Goal: Task Accomplishment & Management: Use online tool/utility

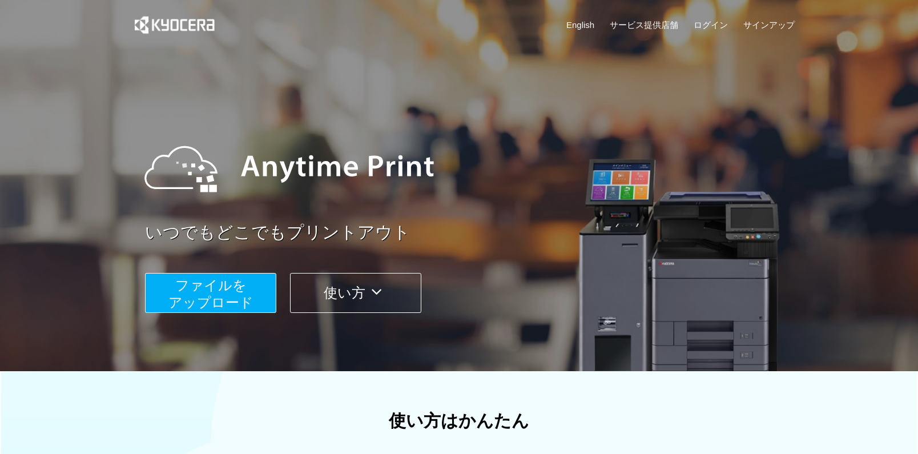
click at [709, 30] on link "ログイン" at bounding box center [711, 25] width 34 height 12
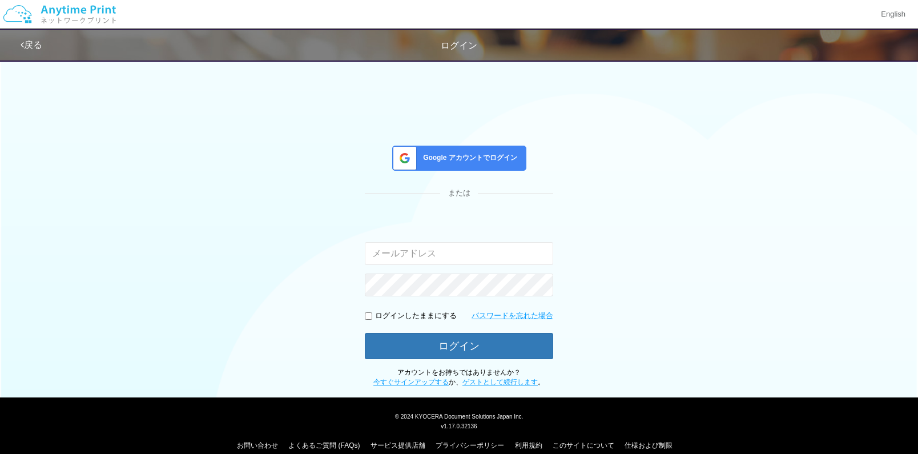
click at [486, 162] on span "Google アカウントでログイン" at bounding box center [468, 158] width 99 height 10
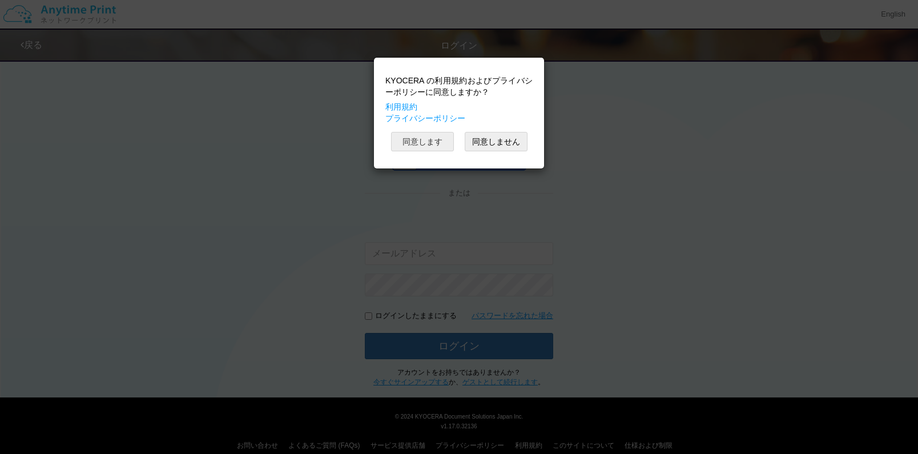
click at [417, 147] on button "同意します" at bounding box center [422, 141] width 63 height 19
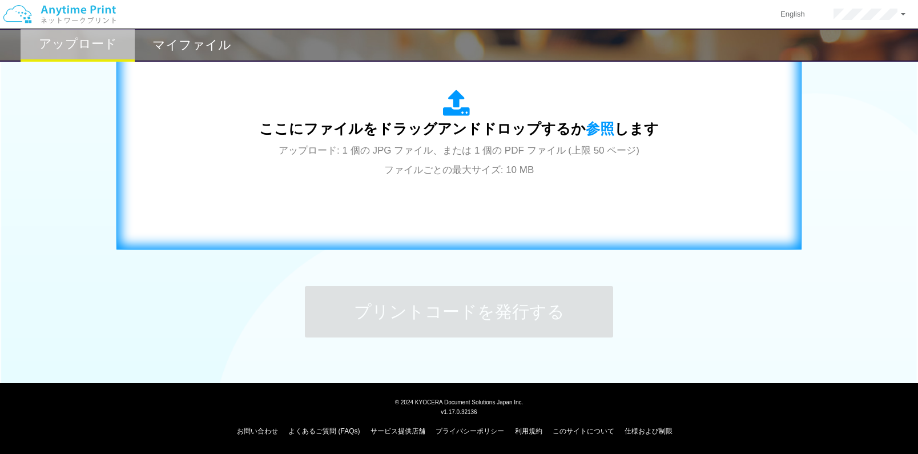
scroll to position [414, 0]
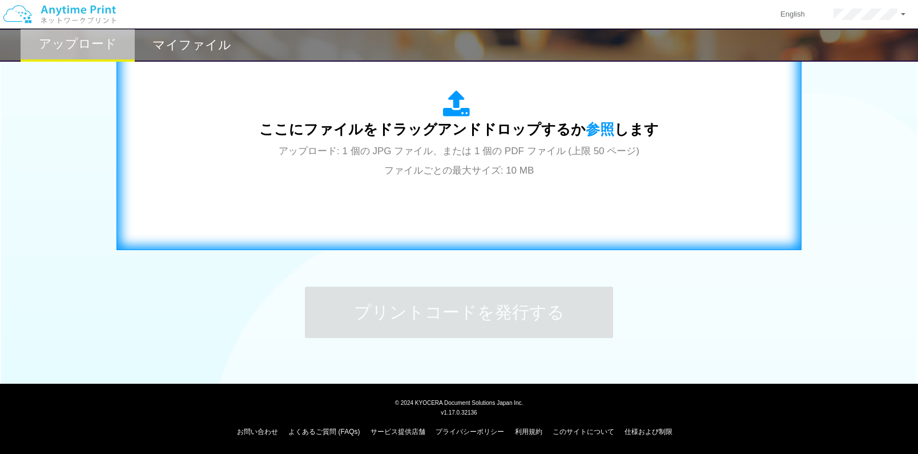
click at [471, 191] on div "ここにファイルをドラッグアンドドロップするか 参照 します アップロード: 1 個の JPG ファイル、または 1 個の PDF ファイル (上限 50 ペー…" at bounding box center [459, 134] width 661 height 207
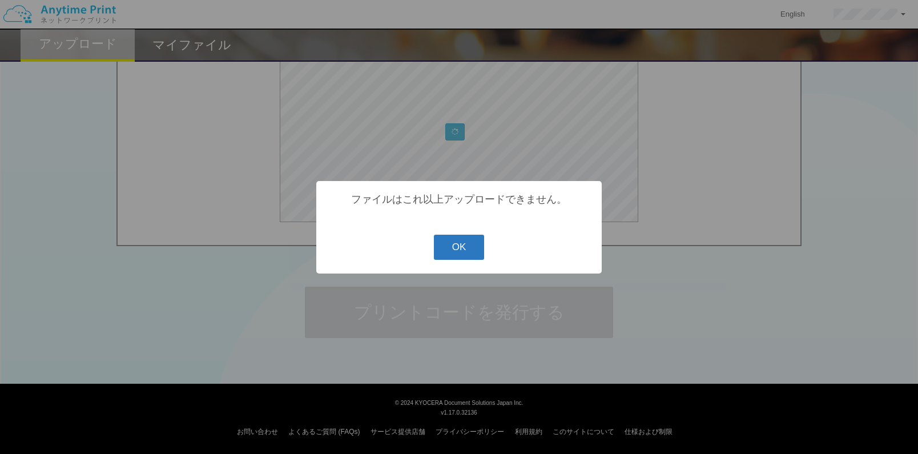
click at [460, 259] on button "OK" at bounding box center [459, 247] width 51 height 25
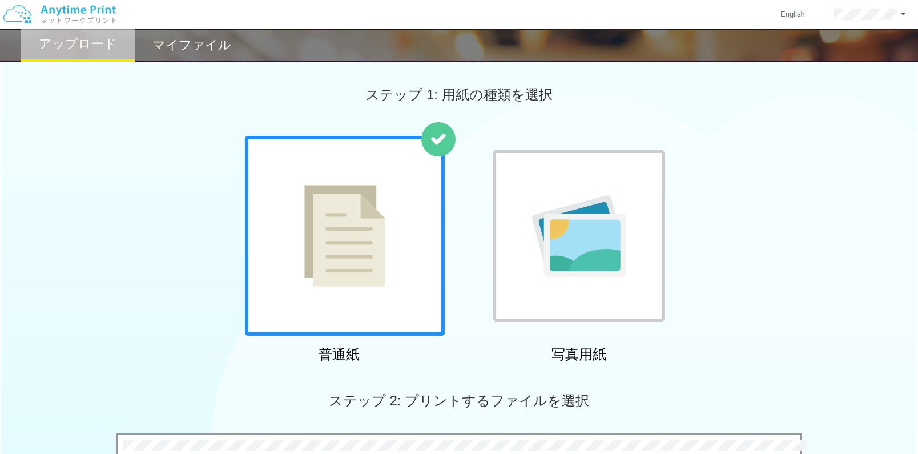
scroll to position [0, 0]
click at [319, 291] on div at bounding box center [345, 236] width 200 height 200
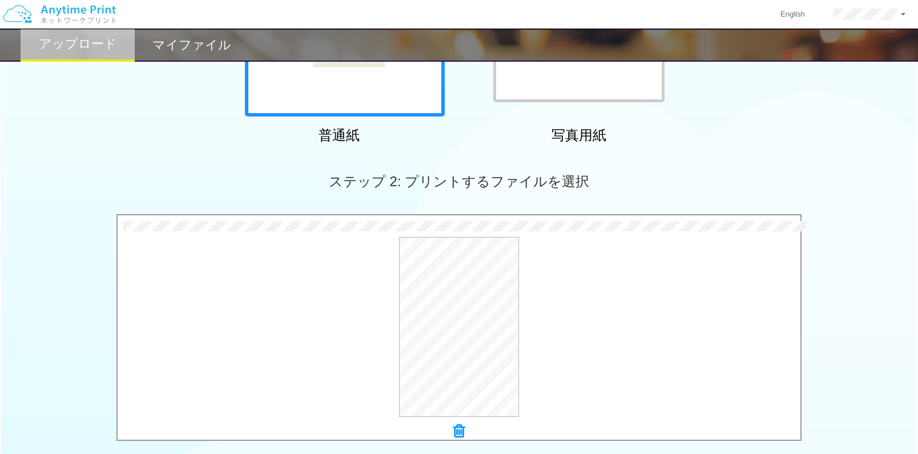
scroll to position [295, 0]
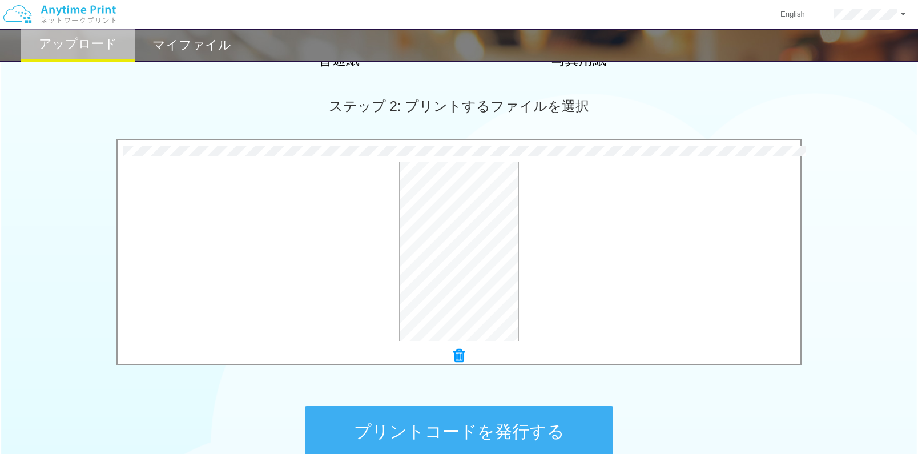
click at [456, 354] on icon at bounding box center [459, 355] width 11 height 15
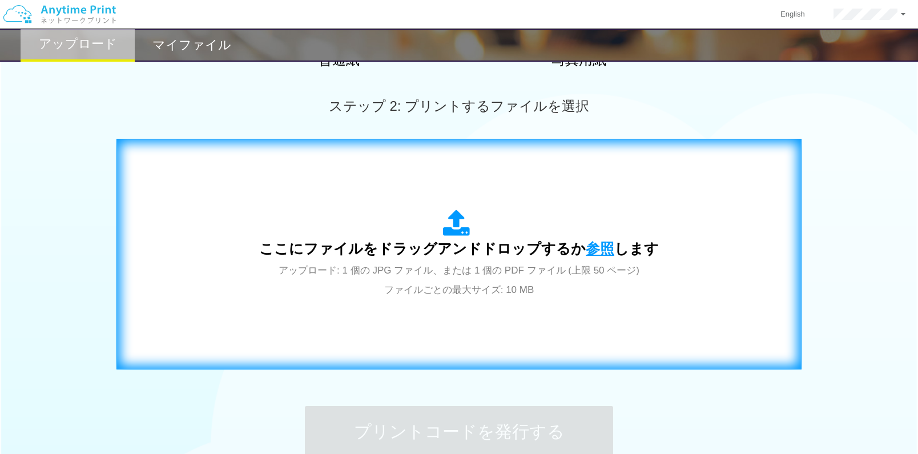
click at [600, 251] on span "参照" at bounding box center [600, 248] width 29 height 16
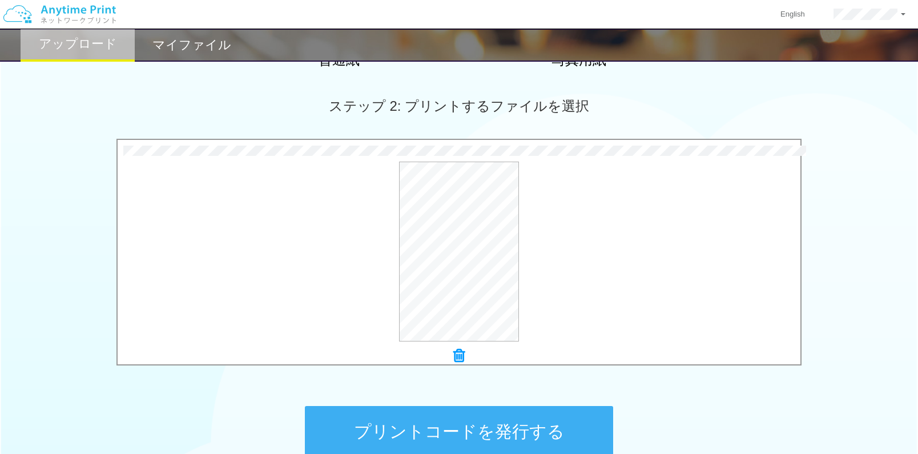
click at [509, 429] on button "プリントコードを発行する" at bounding box center [459, 431] width 308 height 51
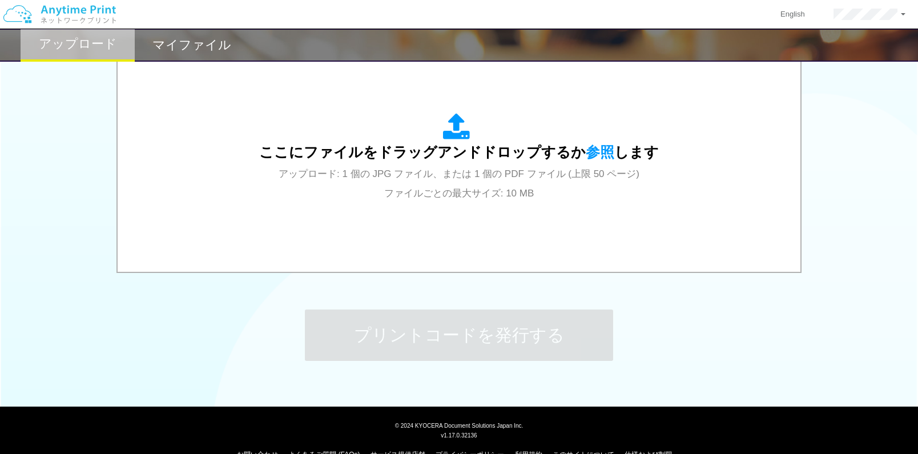
scroll to position [395, 0]
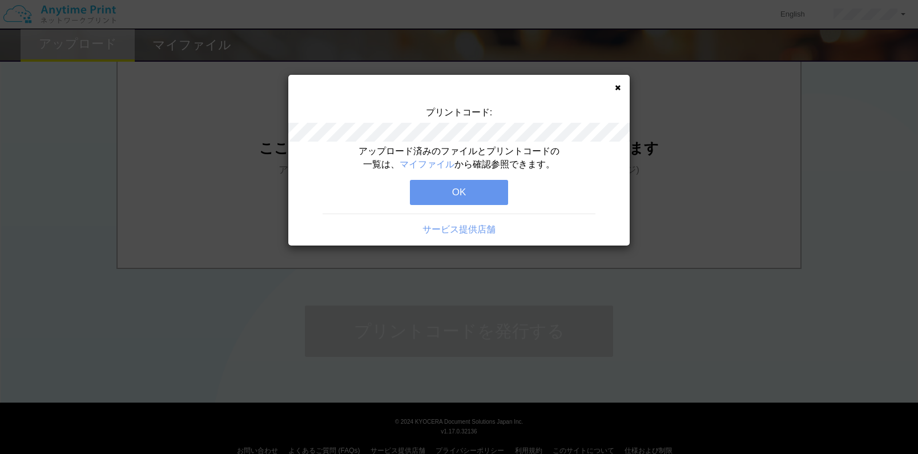
click at [466, 190] on button "OK" at bounding box center [459, 192] width 98 height 25
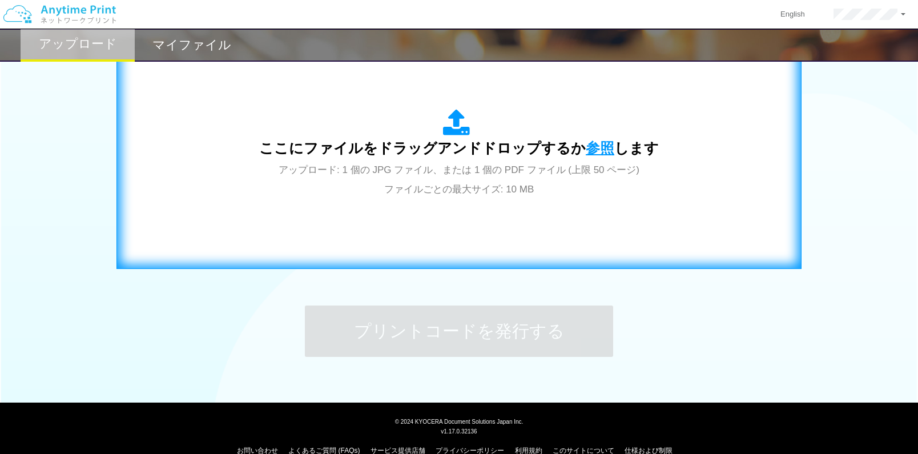
click at [590, 147] on span "参照" at bounding box center [600, 148] width 29 height 16
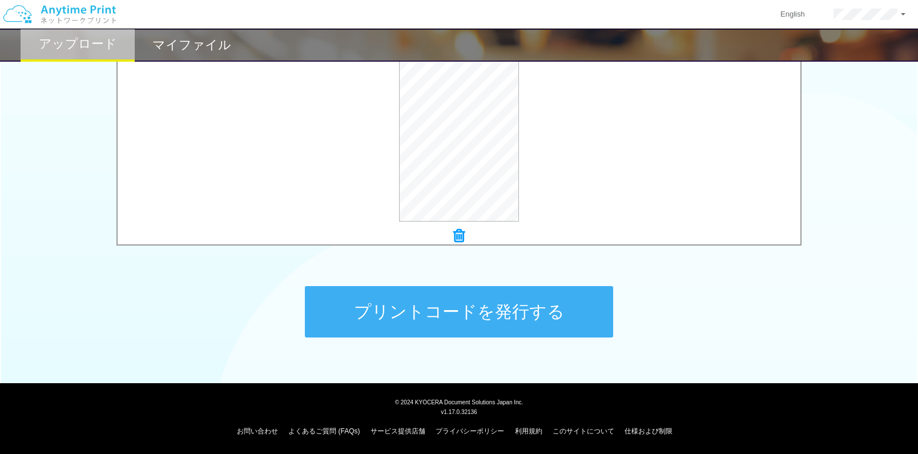
scroll to position [414, 0]
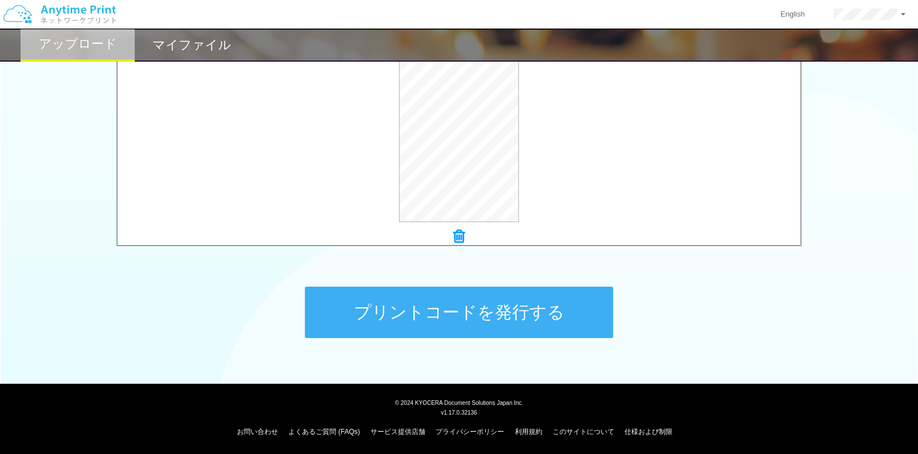
click at [500, 312] on button "プリントコードを発行する" at bounding box center [459, 312] width 308 height 51
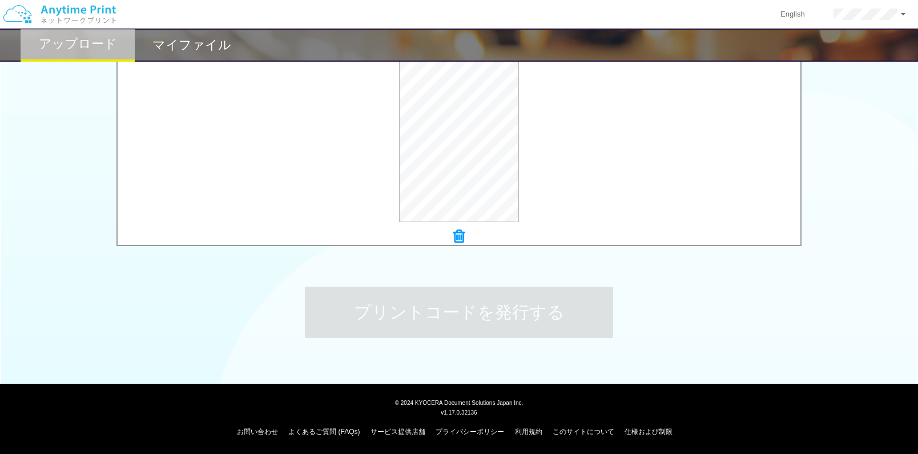
scroll to position [0, 0]
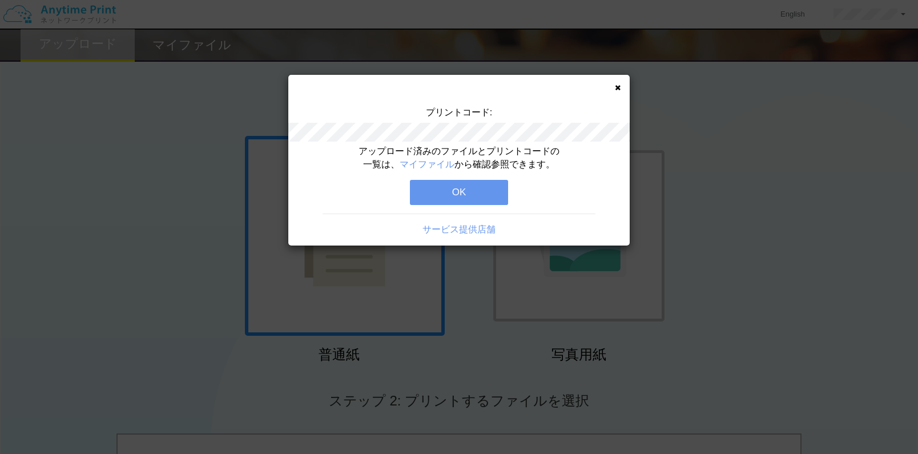
click at [451, 194] on button "OK" at bounding box center [459, 192] width 98 height 25
